Goal: Task Accomplishment & Management: Use online tool/utility

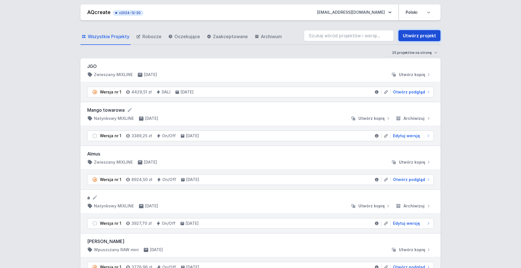
click at [337, 35] on link "Utwórz projekt" at bounding box center [419, 35] width 42 height 11
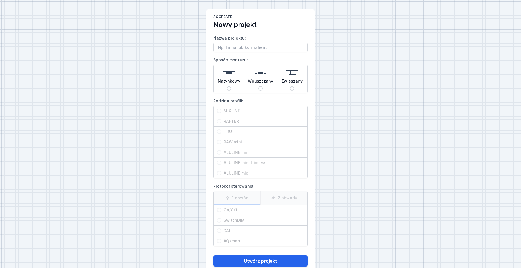
click at [296, 80] on span "Zwieszany" at bounding box center [291, 82] width 21 height 8
click at [294, 86] on input "Zwieszany" at bounding box center [292, 88] width 4 height 4
radio input "true"
click at [226, 108] on span "MIXLINE" at bounding box center [262, 111] width 83 height 6
click at [221, 109] on input "MIXLINE" at bounding box center [219, 111] width 4 height 4
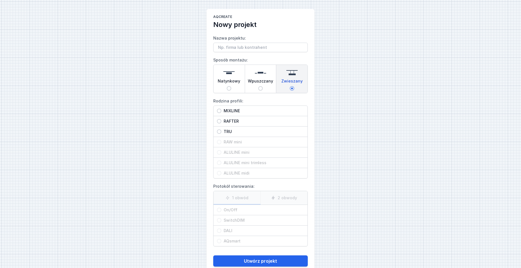
radio input "true"
click at [226, 108] on div "MIXLINE" at bounding box center [260, 111] width 94 height 10
click at [221, 109] on input "MIXLINE" at bounding box center [219, 111] width 4 height 4
click at [337, 103] on div "AQcreate Nowy projekt Nazwa projektu: Sposób montażu: Natynkowy Wpuszczany Zwie…" at bounding box center [260, 141] width 521 height 282
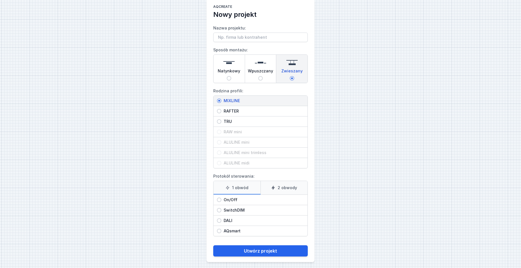
scroll to position [13, 0]
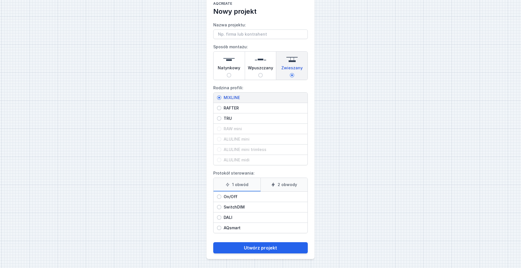
click at [231, 201] on div "On/Off" at bounding box center [260, 197] width 94 height 10
click at [221, 199] on input "On/Off" at bounding box center [219, 197] width 4 height 4
radio input "true"
click at [270, 248] on button "Utwórz projekt" at bounding box center [260, 248] width 94 height 11
click at [226, 29] on label "Nazwa projektu:" at bounding box center [260, 30] width 94 height 19
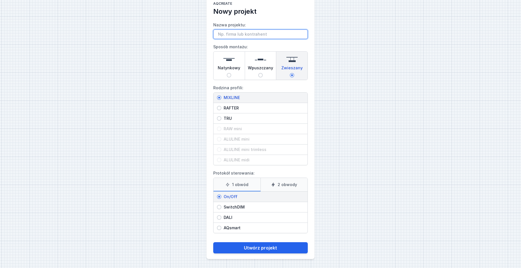
click at [226, 30] on input "Nazwa projektu:" at bounding box center [260, 35] width 94 height 10
click at [226, 32] on input "Nazwa projektu:" at bounding box center [260, 35] width 94 height 10
type input "Granulka"
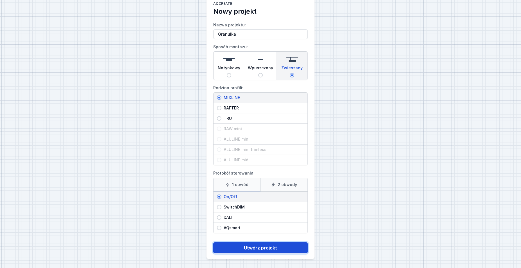
click at [258, 247] on button "Utwórz projekt" at bounding box center [260, 248] width 94 height 11
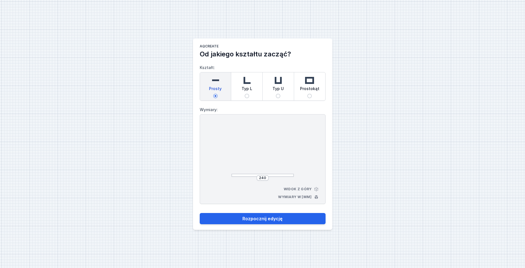
click at [309, 91] on span "Prostokąt" at bounding box center [309, 90] width 19 height 8
click at [309, 94] on input "Prostokąt" at bounding box center [310, 96] width 4 height 4
radio input "true"
click at [243, 149] on input "264" at bounding box center [239, 150] width 9 height 4
drag, startPoint x: 243, startPoint y: 151, endPoint x: 227, endPoint y: 150, distance: 15.5
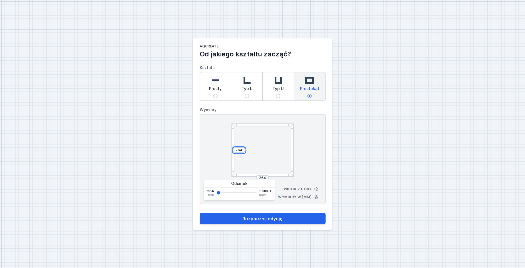
click at [235, 150] on input "264" at bounding box center [239, 150] width 9 height 4
type input "800"
click at [267, 177] on div "264" at bounding box center [263, 178] width 12 height 6
drag, startPoint x: 267, startPoint y: 177, endPoint x: 249, endPoint y: 179, distance: 18.1
click at [258, 178] on input "264" at bounding box center [262, 178] width 9 height 4
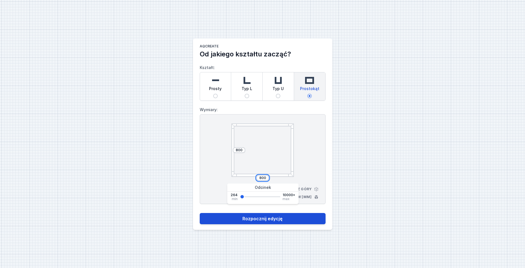
type input "800"
click at [277, 219] on button "Rozpocznij edycję" at bounding box center [263, 218] width 126 height 11
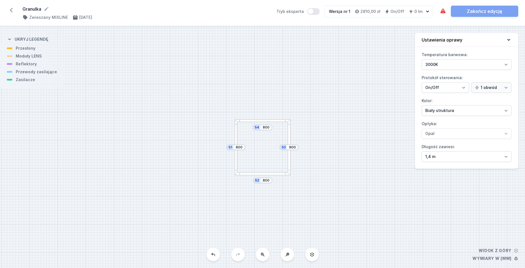
click at [265, 121] on div at bounding box center [263, 120] width 56 height 3
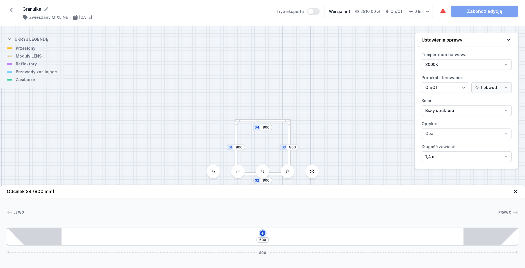
click at [261, 232] on icon at bounding box center [263, 233] width 4 height 4
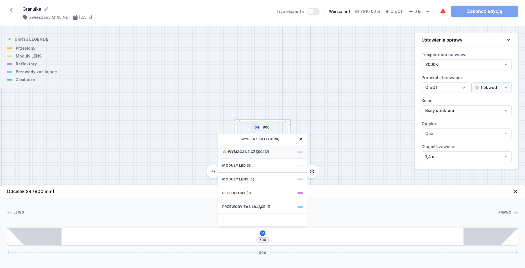
click at [249, 152] on span "Wymagane części" at bounding box center [246, 152] width 36 height 4
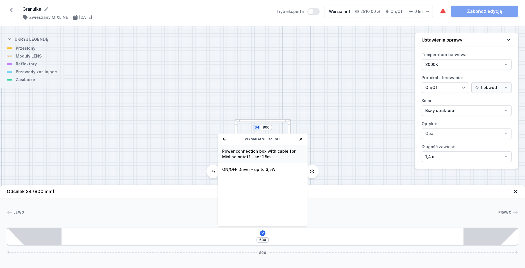
click at [250, 155] on span "Power connection box with cable for Mixline on/off - set 1.5m." at bounding box center [262, 154] width 81 height 11
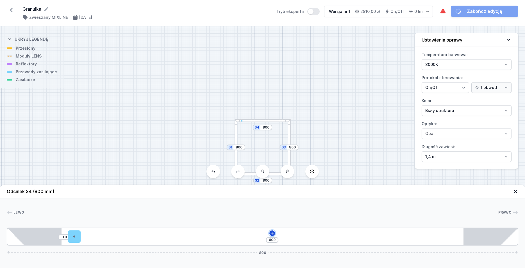
click at [272, 235] on icon at bounding box center [272, 233] width 3 height 3
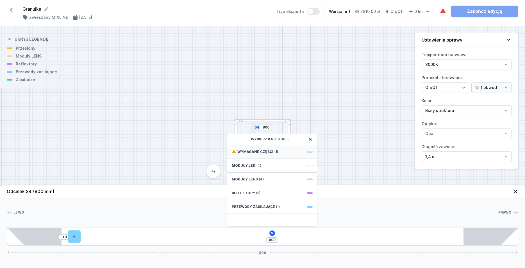
click at [262, 153] on span "Wymagane części" at bounding box center [256, 152] width 36 height 4
click at [272, 148] on div "ON/OFF Driver - up to 3,5W" at bounding box center [272, 151] width 90 height 13
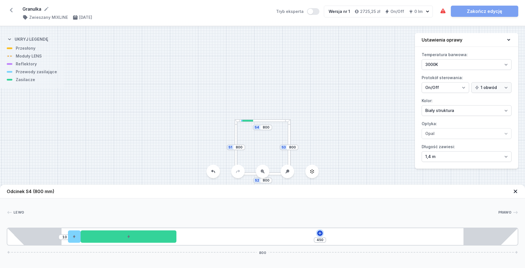
click at [319, 234] on icon at bounding box center [320, 233] width 3 height 3
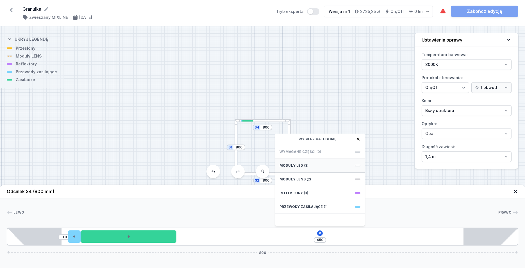
click at [312, 166] on div "Moduły LED (3)" at bounding box center [320, 166] width 90 height 14
click at [322, 219] on span "LED opal module 420mm" at bounding box center [320, 220] width 81 height 6
type input "30"
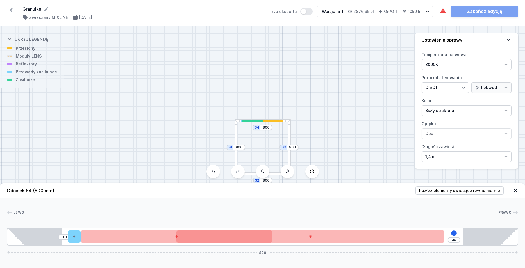
click at [251, 124] on div "S4 800 S3 800 S2 800 S1 800" at bounding box center [262, 147] width 525 height 242
click at [254, 123] on div "S4 800 S3 800 S2 800 S1 800" at bounding box center [262, 147] width 525 height 242
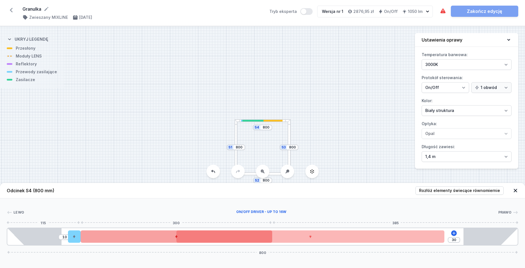
click at [150, 237] on div at bounding box center [176, 237] width 191 height 12
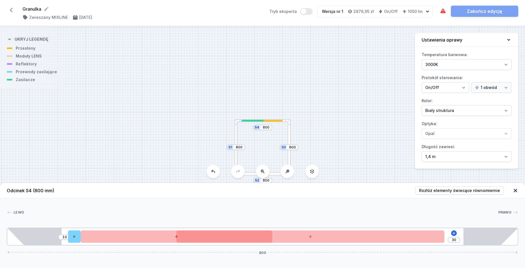
click at [134, 197] on header "Odcinek S4 (800 mm) Rozłóż elementy świecące równomiernie" at bounding box center [262, 190] width 525 height 15
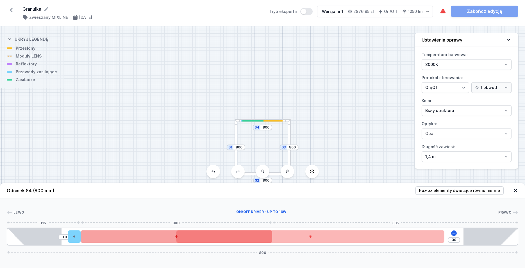
click at [157, 240] on div at bounding box center [176, 237] width 191 height 12
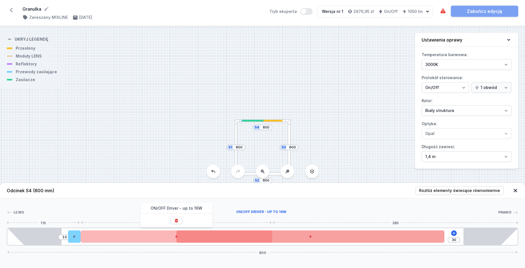
click at [333, 234] on div at bounding box center [311, 237] width 268 height 12
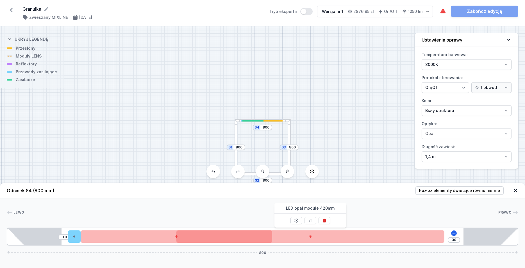
click at [217, 203] on div "Lewo Prawo 1 2 3 4 1 10 30 800 95 20 300 420 115 85 630 85 800" at bounding box center [262, 222] width 525 height 47
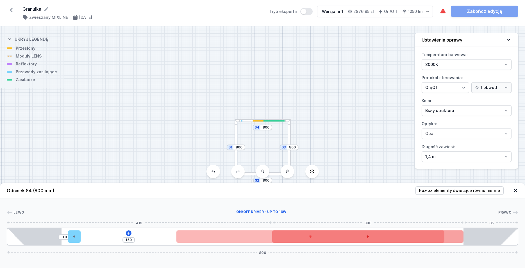
drag, startPoint x: 149, startPoint y: 235, endPoint x: 362, endPoint y: 237, distance: 212.8
click at [337, 237] on div at bounding box center [367, 237] width 191 height 12
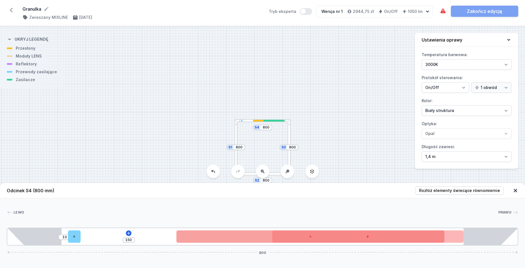
drag, startPoint x: 405, startPoint y: 245, endPoint x: 235, endPoint y: 242, distance: 170.1
click at [235, 242] on div "10 150 800" at bounding box center [263, 237] width 512 height 18
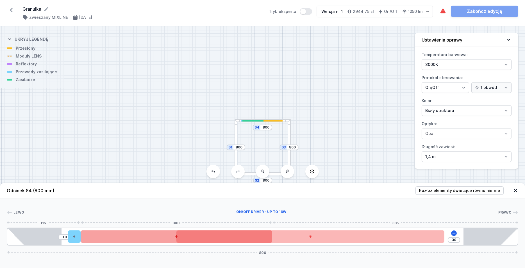
drag, startPoint x: 323, startPoint y: 238, endPoint x: 158, endPoint y: 237, distance: 164.8
click at [158, 237] on div at bounding box center [176, 237] width 191 height 12
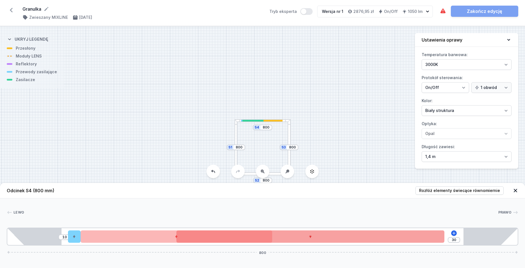
drag, startPoint x: 360, startPoint y: 229, endPoint x: 391, endPoint y: 233, distance: 31.5
click at [337, 233] on div "10 30 800" at bounding box center [263, 237] width 512 height 18
drag, startPoint x: 377, startPoint y: 236, endPoint x: 432, endPoint y: 237, distance: 55.4
click at [337, 237] on div at bounding box center [321, 237] width 268 height 12
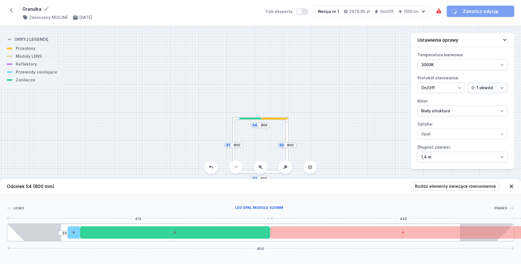
drag, startPoint x: 381, startPoint y: 238, endPoint x: 441, endPoint y: 237, distance: 59.6
click at [337, 237] on div at bounding box center [403, 232] width 266 height 12
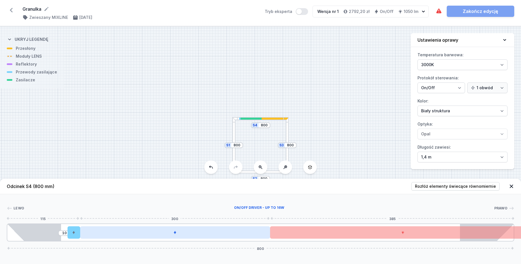
click at [200, 234] on div at bounding box center [175, 232] width 190 height 12
click at [198, 236] on div at bounding box center [175, 232] width 190 height 12
click at [214, 236] on div at bounding box center [175, 232] width 190 height 12
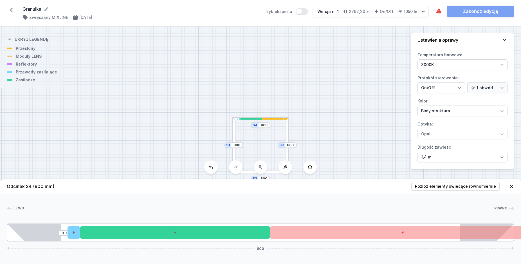
click at [322, 185] on header "Odcinek S4 (800 mm) Rozłóż elementy świecące równomiernie" at bounding box center [260, 186] width 521 height 15
click at [288, 139] on div "S4 800 S3 800 S2 800 S1 800" at bounding box center [260, 144] width 521 height 237
click at [287, 134] on div at bounding box center [287, 145] width 3 height 56
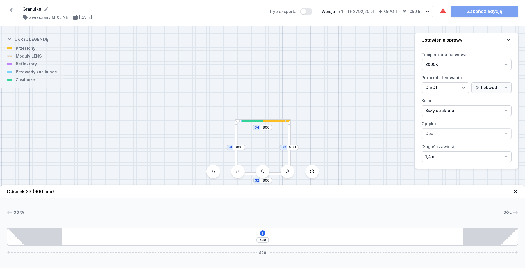
click at [262, 230] on div "630 800" at bounding box center [263, 237] width 512 height 18
click at [262, 233] on icon at bounding box center [263, 233] width 4 height 4
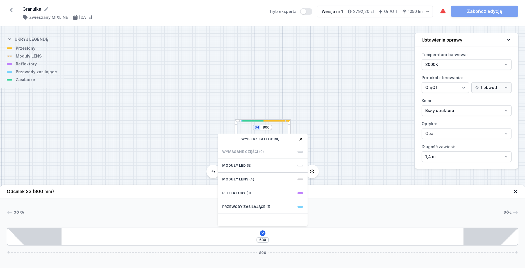
click at [329, 235] on div "630 Wybierz kategorię Wymagane części (0) Moduły LED (5) Moduły LENS (4) Reflek…" at bounding box center [263, 237] width 512 height 18
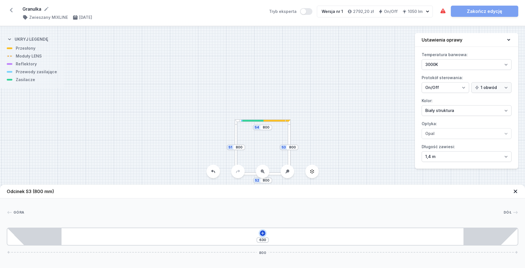
click at [262, 233] on icon at bounding box center [263, 233] width 4 height 4
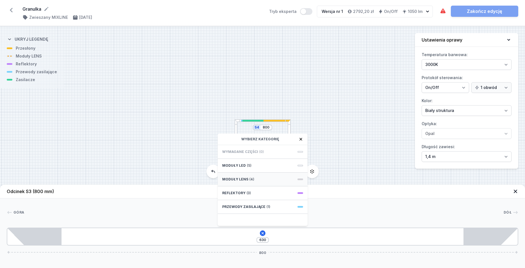
click at [254, 178] on div "Moduły LENS (4)" at bounding box center [263, 180] width 90 height 14
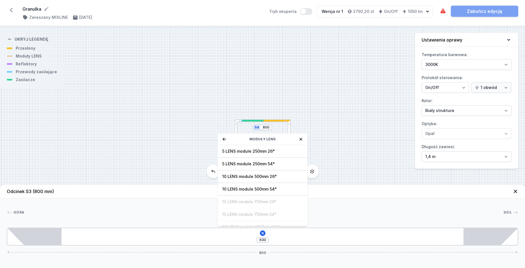
click at [337, 175] on div "S4 800 S3 800 S2 800 S1 800" at bounding box center [262, 147] width 525 height 242
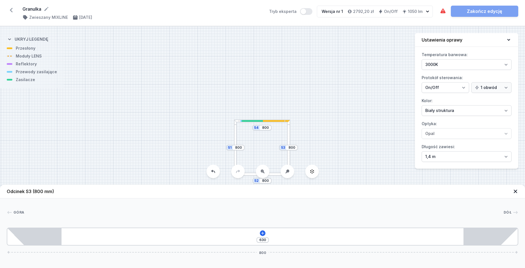
click at [290, 143] on div "S4 800 S3 800 S2 800 S1 800" at bounding box center [262, 147] width 525 height 242
click at [290, 144] on div at bounding box center [288, 148] width 3 height 56
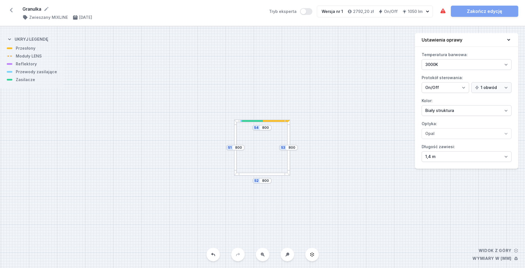
click at [289, 141] on div at bounding box center [288, 148] width 3 height 56
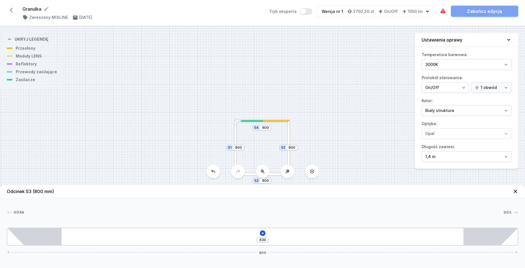
click at [265, 236] on div "630 800" at bounding box center [263, 237] width 512 height 18
click at [263, 234] on icon at bounding box center [263, 233] width 4 height 4
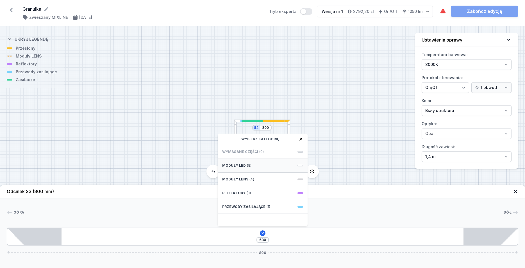
click at [252, 168] on div "Moduły LED (5)" at bounding box center [263, 166] width 90 height 14
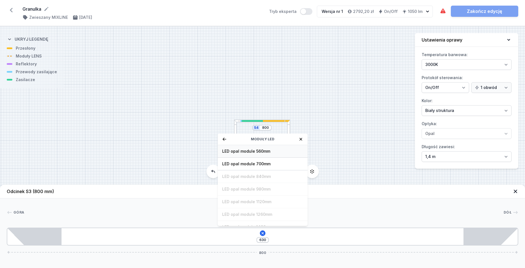
click at [268, 154] on span "LED opal module 560mm" at bounding box center [262, 152] width 81 height 6
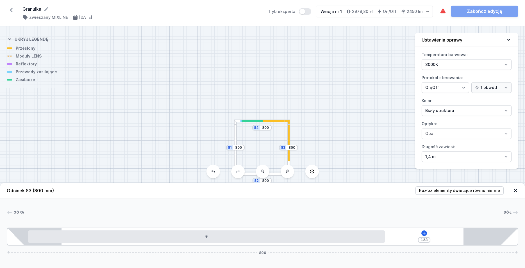
drag, startPoint x: 245, startPoint y: 247, endPoint x: 279, endPoint y: 247, distance: 34.3
click at [279, 247] on div "Odcinek S3 (800 mm) Rozłóż elementy świecące równomiernie Góra Dół 1 2 1 123 80…" at bounding box center [262, 225] width 525 height 85
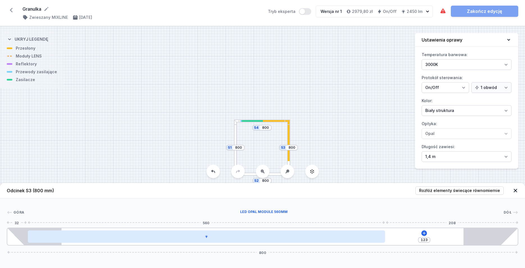
drag, startPoint x: 254, startPoint y: 242, endPoint x: 283, endPoint y: 240, distance: 29.0
click at [283, 240] on div at bounding box center [207, 237] width 358 height 12
drag, startPoint x: 268, startPoint y: 234, endPoint x: 295, endPoint y: 235, distance: 26.4
click at [295, 235] on div at bounding box center [207, 237] width 358 height 12
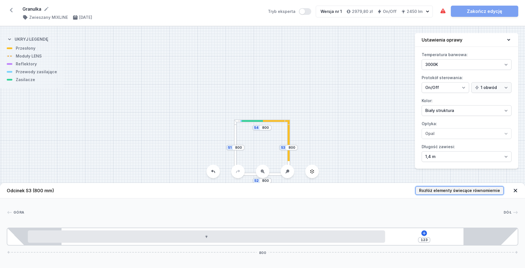
click at [337, 190] on span "Rozłóż elementy świecące równomiernie" at bounding box center [459, 191] width 81 height 6
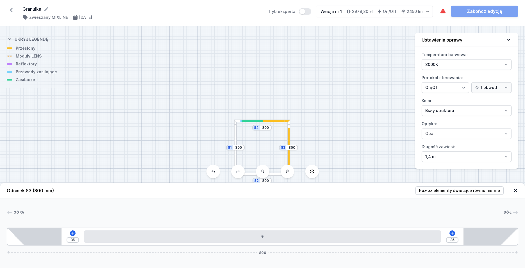
click at [271, 174] on div at bounding box center [262, 174] width 56 height 3
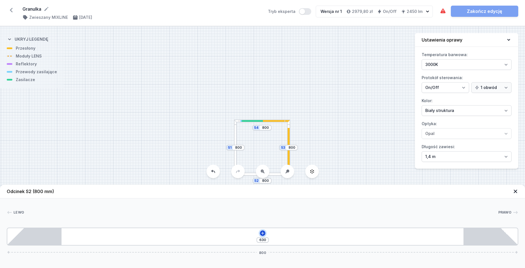
click at [264, 236] on icon at bounding box center [263, 233] width 4 height 4
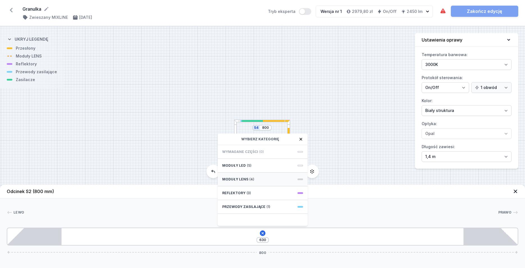
click at [259, 182] on div "Moduły LENS (4)" at bounding box center [263, 180] width 90 height 14
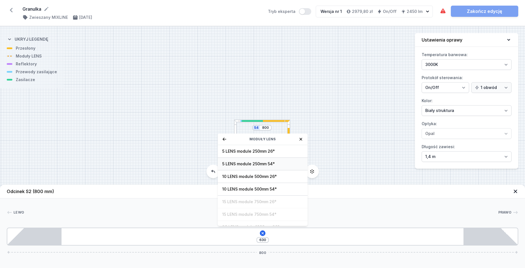
click at [275, 162] on span "5 LENS module 250mm 54°" at bounding box center [262, 164] width 81 height 6
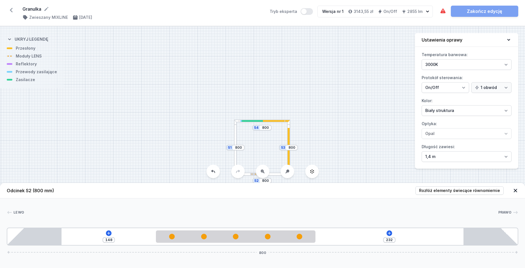
type input "235"
type input "145"
type input "233"
type input "147"
type input "229"
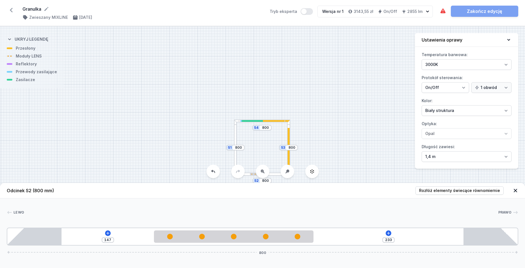
type input "151"
type input "225"
type input "155"
type input "224"
type input "156"
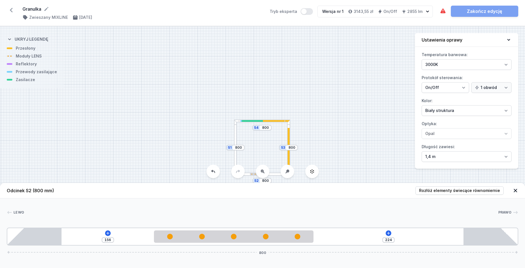
type input "223"
type input "157"
type input "222"
type input "158"
type input "221"
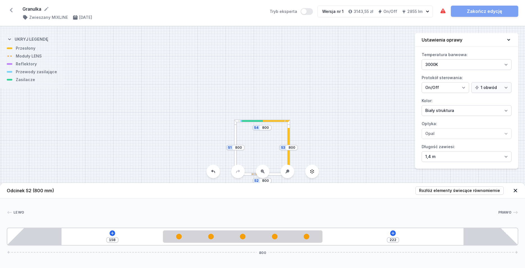
type input "159"
type input "220"
type input "160"
type input "221"
type input "159"
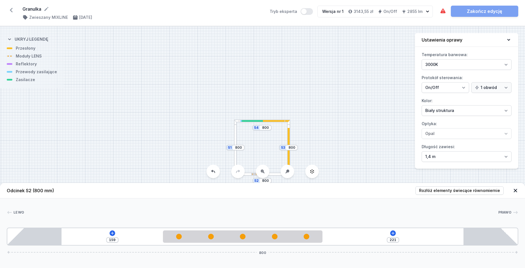
type input "222"
type input "158"
type input "224"
type input "156"
drag, startPoint x: 199, startPoint y: 240, endPoint x: 281, endPoint y: 251, distance: 82.4
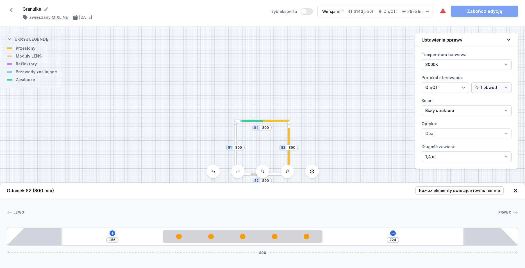
click at [281, 248] on div "Odcinek S2 (800 mm) Rozłóż elementy świecące równomiernie Lewo Prawo 1 2 1 156 …" at bounding box center [262, 225] width 525 height 85
click at [264, 122] on div at bounding box center [276, 121] width 27 height 2
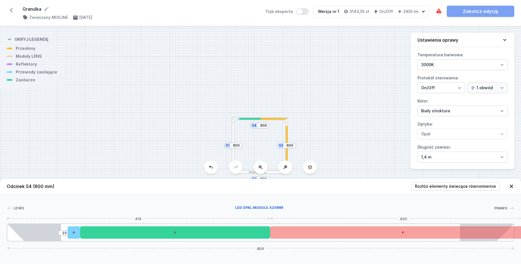
click at [329, 232] on div at bounding box center [403, 232] width 266 height 12
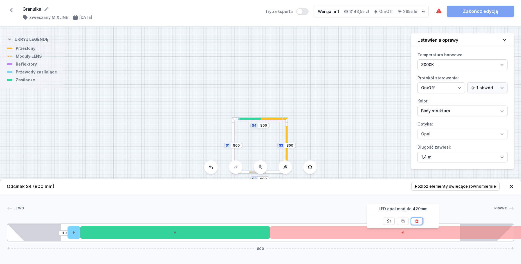
click at [337, 222] on icon at bounding box center [416, 221] width 3 height 4
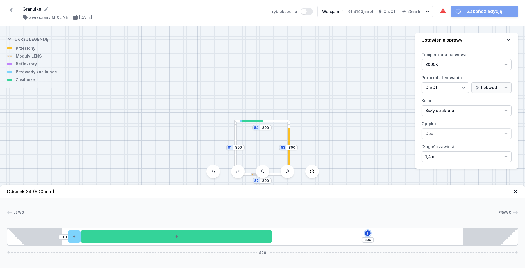
click at [337, 234] on icon at bounding box center [368, 233] width 4 height 4
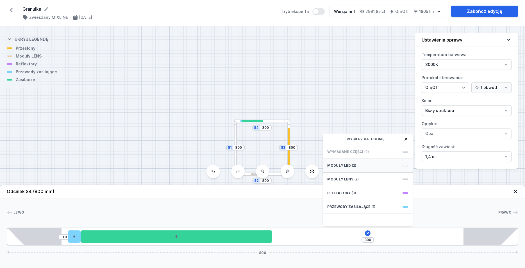
click at [337, 165] on div "Moduły LED (2)" at bounding box center [368, 166] width 90 height 14
click at [332, 140] on icon at bounding box center [330, 139] width 4 height 4
click at [337, 179] on div "Moduły LENS (2)" at bounding box center [368, 180] width 90 height 14
click at [337, 166] on span "5 LENS module 250mm 54°" at bounding box center [368, 164] width 81 height 6
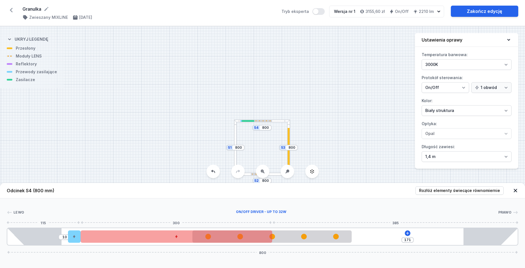
type input "172"
drag, startPoint x: 337, startPoint y: 242, endPoint x: 254, endPoint y: 239, distance: 83.6
click at [254, 239] on div "10 172 800" at bounding box center [263, 237] width 512 height 18
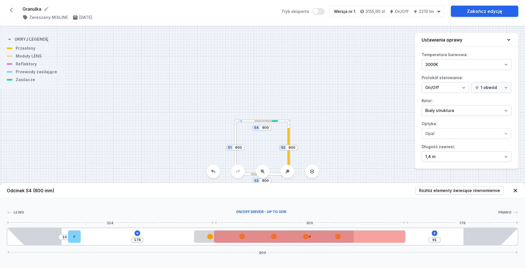
drag, startPoint x: 182, startPoint y: 238, endPoint x: 450, endPoint y: 242, distance: 268.5
click at [337, 241] on div at bounding box center [309, 237] width 191 height 12
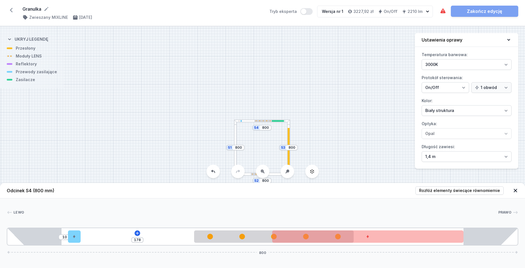
click at [337, 199] on div "Lewo Prawo 1 2 3 4 1 10 178 800 95 20 178 250 300 85 85 630 85 800" at bounding box center [262, 222] width 525 height 47
click at [337, 195] on button "Rozłóż elementy świecące równomiernie" at bounding box center [460, 191] width 88 height 8
type input "160"
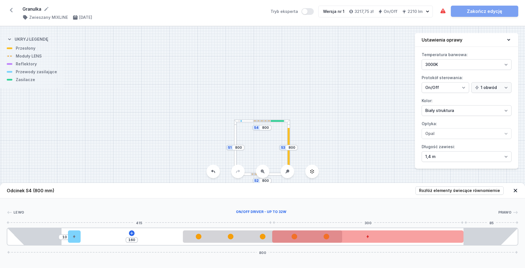
drag, startPoint x: 378, startPoint y: 237, endPoint x: 402, endPoint y: 237, distance: 24.2
click at [337, 237] on div at bounding box center [367, 237] width 191 height 12
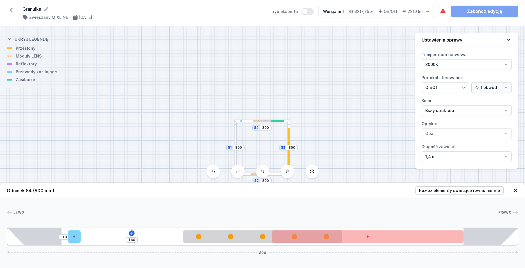
drag, startPoint x: 401, startPoint y: 247, endPoint x: 392, endPoint y: 245, distance: 9.5
click at [337, 247] on div "Odcinek S4 (800 mm) Rozłóż elementy świecące równomiernie Lewo Prawo 1 2 3 4 1 …" at bounding box center [262, 225] width 525 height 85
click at [337, 243] on div "10 160 800" at bounding box center [263, 237] width 512 height 18
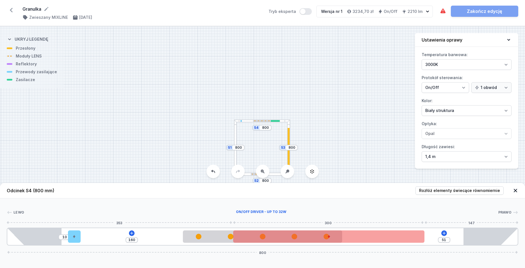
type input "46"
drag, startPoint x: 392, startPoint y: 241, endPoint x: 409, endPoint y: 242, distance: 16.9
click at [337, 242] on div at bounding box center [367, 237] width 191 height 12
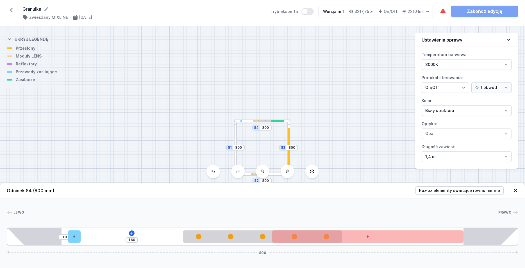
click at [236, 136] on div at bounding box center [235, 148] width 3 height 56
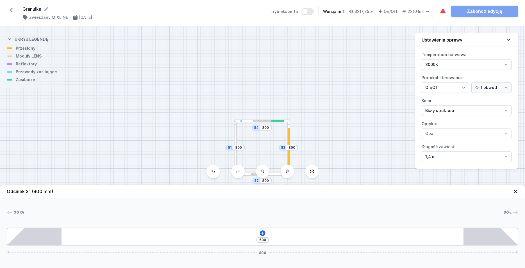
click at [264, 230] on div "630 800" at bounding box center [263, 237] width 512 height 18
click at [263, 233] on icon at bounding box center [263, 233] width 4 height 4
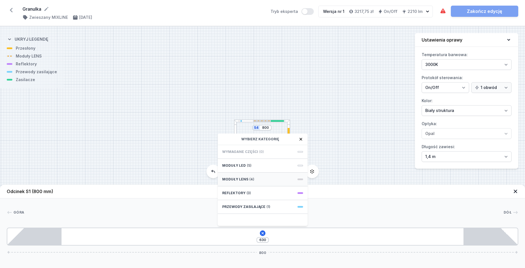
click at [250, 176] on div "Moduły LENS (4)" at bounding box center [263, 180] width 90 height 14
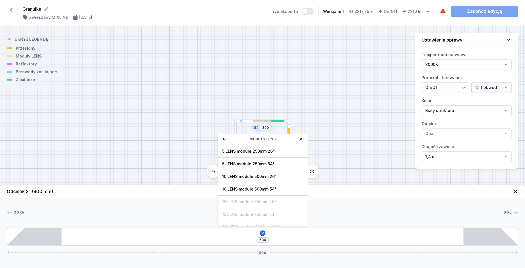
click at [222, 138] on div "Moduły LENS" at bounding box center [263, 140] width 90 height 12
click at [226, 140] on icon at bounding box center [224, 139] width 4 height 4
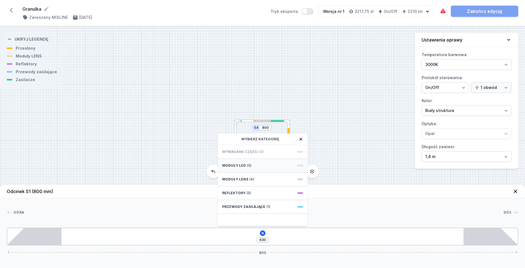
click at [248, 169] on div "Moduły LED (5)" at bounding box center [263, 166] width 90 height 14
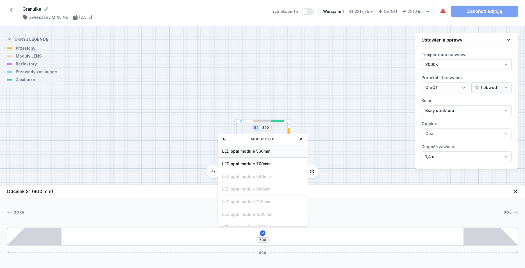
click at [261, 154] on span "LED opal module 560mm" at bounding box center [262, 152] width 81 height 6
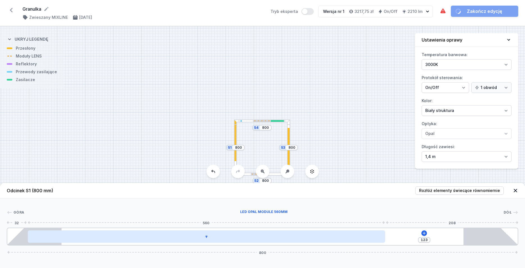
drag, startPoint x: 263, startPoint y: 239, endPoint x: 291, endPoint y: 242, distance: 28.3
click at [291, 242] on div at bounding box center [207, 237] width 358 height 12
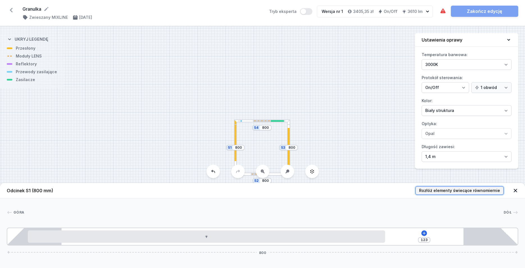
click at [337, 194] on button "Rozłóż elementy świecące równomiernie" at bounding box center [460, 191] width 88 height 8
type input "35"
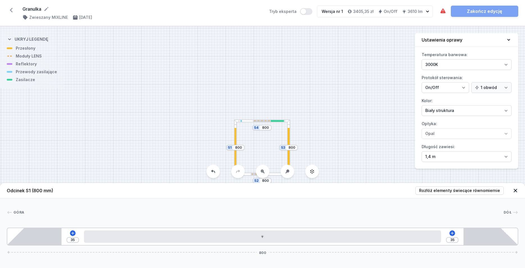
click at [334, 127] on div "S4 800 S3 800 S2 800 S1 800" at bounding box center [262, 147] width 525 height 242
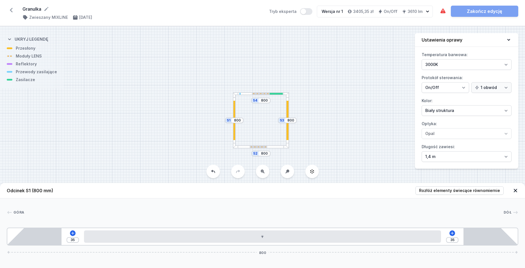
drag, startPoint x: 334, startPoint y: 125, endPoint x: 331, endPoint y: 92, distance: 33.6
click at [331, 92] on div "S4 800 S3 800 S2 800 S1 800" at bounding box center [262, 147] width 525 height 242
click at [234, 104] on div "S4 800 S3 800 S2 800 S1 800" at bounding box center [262, 147] width 525 height 242
click at [233, 105] on div at bounding box center [232, 114] width 2 height 39
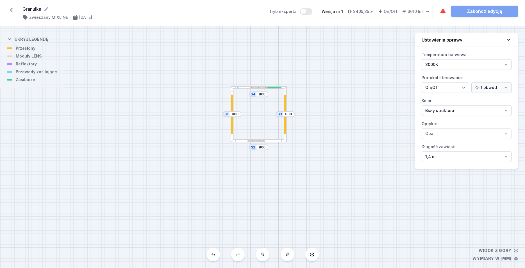
click at [233, 106] on div at bounding box center [232, 114] width 2 height 39
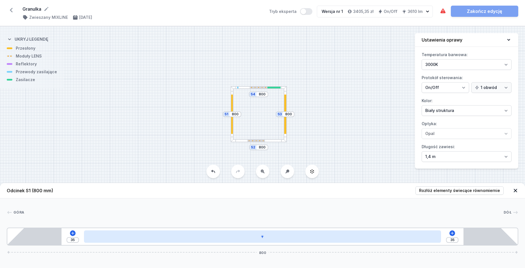
click at [265, 243] on div at bounding box center [263, 237] width 358 height 12
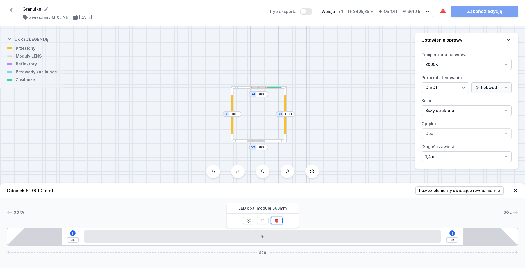
click at [276, 221] on icon at bounding box center [276, 221] width 3 height 4
type input "630"
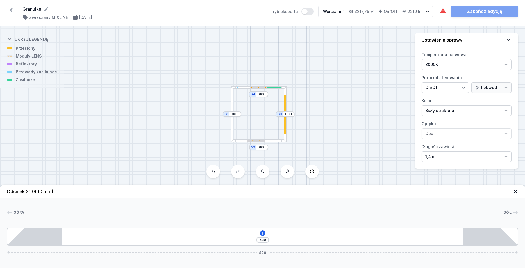
click at [233, 122] on div at bounding box center [232, 114] width 3 height 56
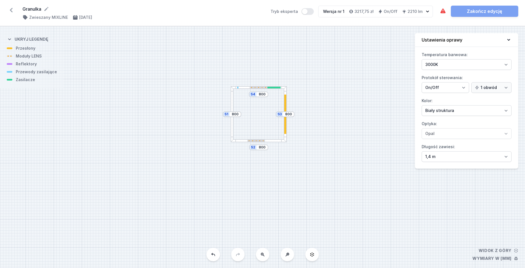
click at [232, 120] on div at bounding box center [232, 114] width 3 height 56
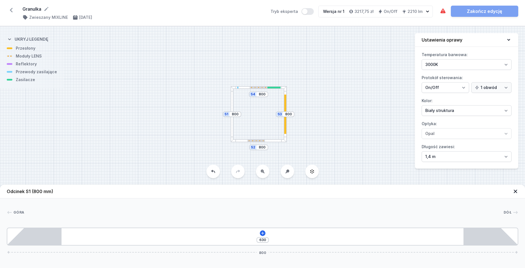
click at [265, 236] on div "630 800" at bounding box center [263, 237] width 512 height 18
click at [263, 234] on icon at bounding box center [262, 233] width 3 height 3
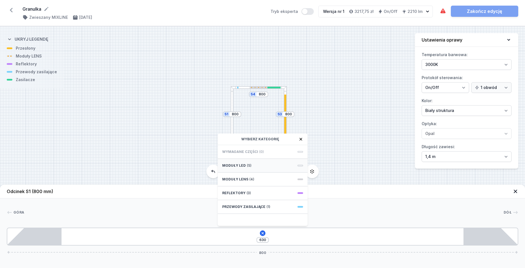
click at [251, 168] on div "Moduły LED (5)" at bounding box center [263, 166] width 90 height 14
click at [267, 220] on span "LED opal module 420mm" at bounding box center [262, 220] width 81 height 6
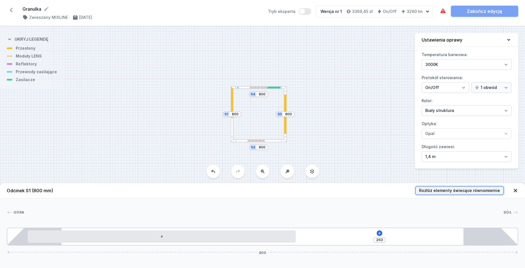
click at [337, 193] on span "Rozłóż elementy świecące równomiernie" at bounding box center [459, 191] width 81 height 6
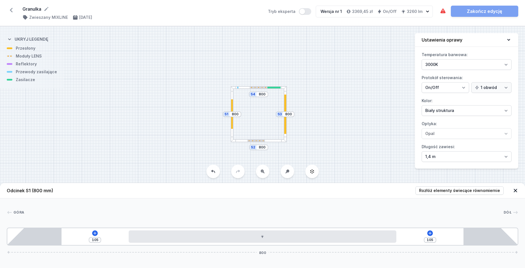
click at [286, 127] on div at bounding box center [286, 114] width 2 height 39
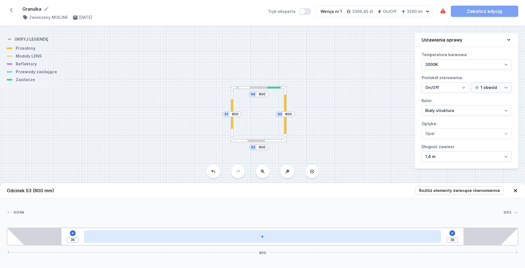
click at [247, 237] on div at bounding box center [263, 237] width 358 height 12
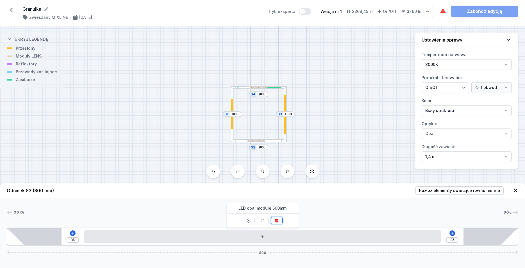
click at [282, 218] on button at bounding box center [277, 220] width 12 height 7
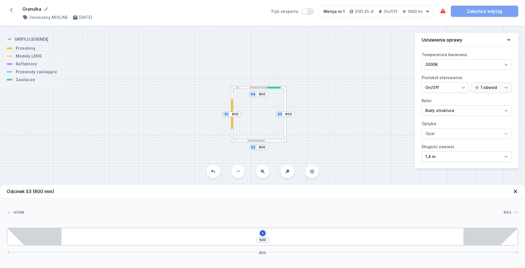
click at [265, 233] on button at bounding box center [263, 234] width 6 height 6
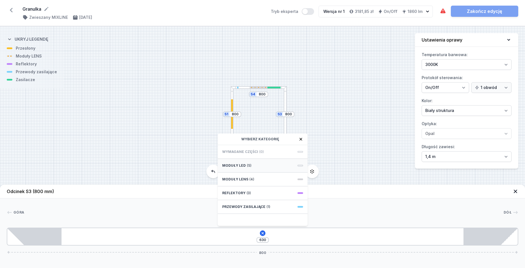
click at [264, 168] on div "Moduły LED (5)" at bounding box center [263, 166] width 90 height 14
click at [259, 220] on span "LED opal module 420mm" at bounding box center [262, 220] width 81 height 6
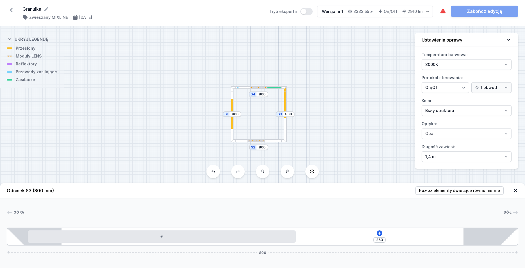
click at [337, 185] on header "Odcinek S3 (800 mm) Rozłóż elementy świecące równomiernie" at bounding box center [262, 190] width 525 height 15
click at [337, 192] on span "Rozłóż elementy świecące równomiernie" at bounding box center [459, 191] width 81 height 6
type input "105"
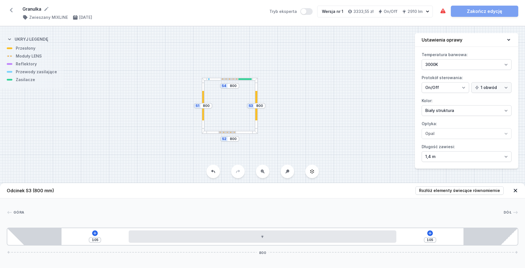
drag, startPoint x: 312, startPoint y: 124, endPoint x: 296, endPoint y: 115, distance: 18.9
click at [296, 115] on div "S4 800 S3 800 S2 800 S1 800" at bounding box center [262, 147] width 525 height 242
click at [337, 8] on div "Oprawa zawiera kolizje elementów. Zakończ edycję" at bounding box center [479, 11] width 79 height 11
click at [245, 78] on div "S4 800 S3 800 S2 800 S1 800" at bounding box center [262, 147] width 525 height 242
click at [252, 76] on div at bounding box center [233, 75] width 56 height 3
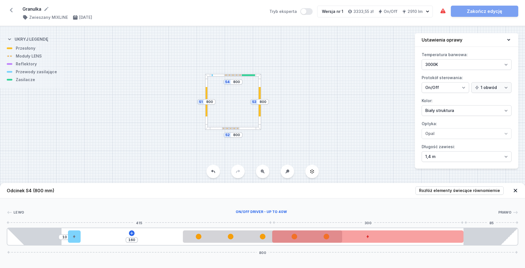
click at [337, 238] on div at bounding box center [367, 237] width 191 height 12
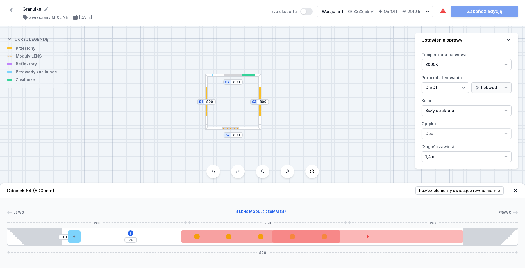
type input "88"
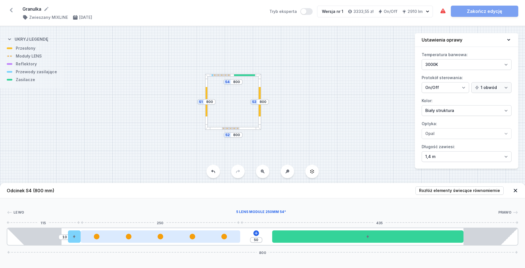
drag, startPoint x: 234, startPoint y: 235, endPoint x: 164, endPoint y: 240, distance: 69.9
click at [164, 240] on div at bounding box center [161, 237] width 160 height 6
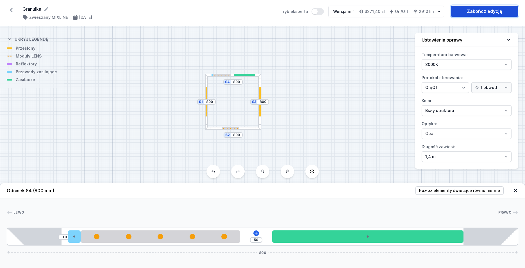
click at [337, 13] on link "Zakończ edycję" at bounding box center [484, 11] width 67 height 11
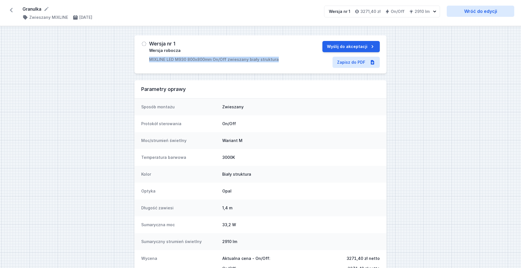
drag, startPoint x: 153, startPoint y: 59, endPoint x: 297, endPoint y: 60, distance: 143.9
click at [297, 60] on div "Wersja nr 1 Wersja robocza MIXLINE LED M930 800x800mm On/Off zwieszany biały st…" at bounding box center [220, 51] width 159 height 21
copy p "MIXLINE LED M930 800x800mm On/Off zwieszany biały struktura"
